Goal: Transaction & Acquisition: Download file/media

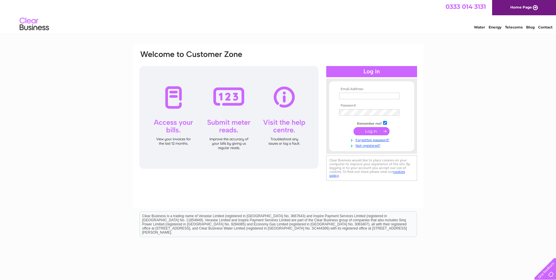
type input "accounts@specbd.co.uk"
click at [366, 130] on input "submit" at bounding box center [371, 131] width 36 height 8
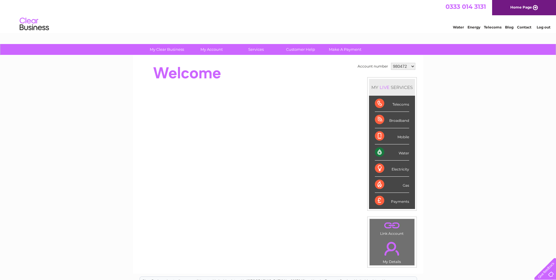
click at [412, 66] on select "980472 1090326" at bounding box center [403, 66] width 24 height 7
click at [410, 67] on select "980472 1090326" at bounding box center [403, 66] width 24 height 7
click at [391, 63] on select "980472 1090326" at bounding box center [403, 66] width 24 height 7
click at [411, 65] on select "980472 1090326" at bounding box center [403, 66] width 24 height 7
click at [391, 63] on select "980472 1090326" at bounding box center [403, 66] width 24 height 7
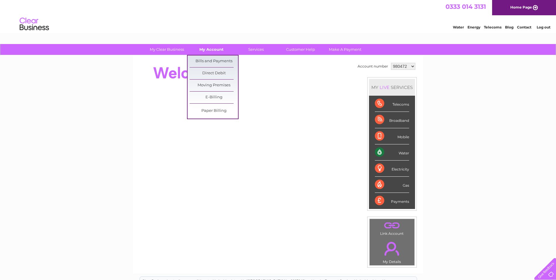
click at [211, 48] on link "My Account" at bounding box center [211, 49] width 48 height 11
click at [206, 57] on link "Bills and Payments" at bounding box center [214, 61] width 48 height 12
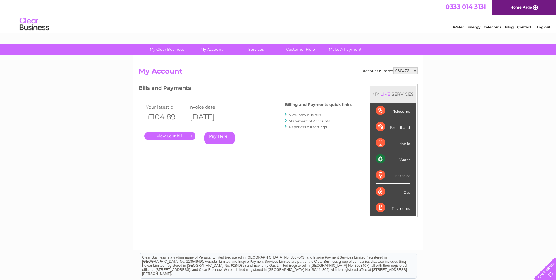
click at [167, 138] on link "." at bounding box center [169, 136] width 51 height 8
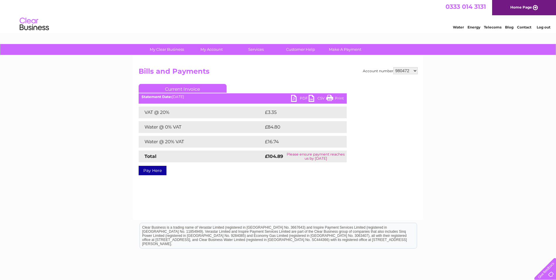
click at [268, 69] on h2 "Bills and Payments" at bounding box center [278, 72] width 279 height 11
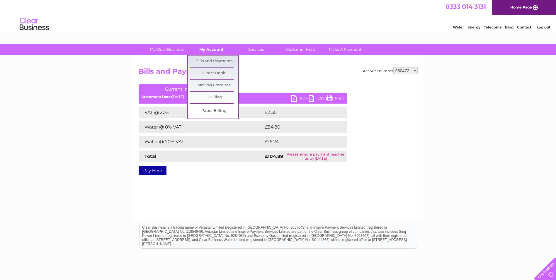
click at [206, 49] on link "My Account" at bounding box center [211, 49] width 48 height 11
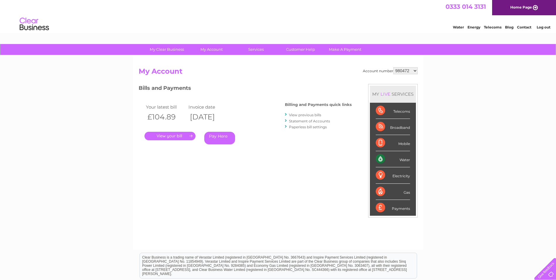
click at [287, 113] on div at bounding box center [286, 115] width 3 height 6
click at [296, 114] on link "View previous bills" at bounding box center [305, 115] width 32 height 4
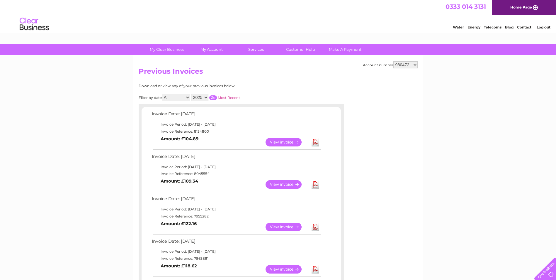
click at [316, 141] on link "Download" at bounding box center [314, 142] width 7 height 8
click at [521, 27] on link "Contact" at bounding box center [524, 27] width 14 height 4
